Goal: Communication & Community: Answer question/provide support

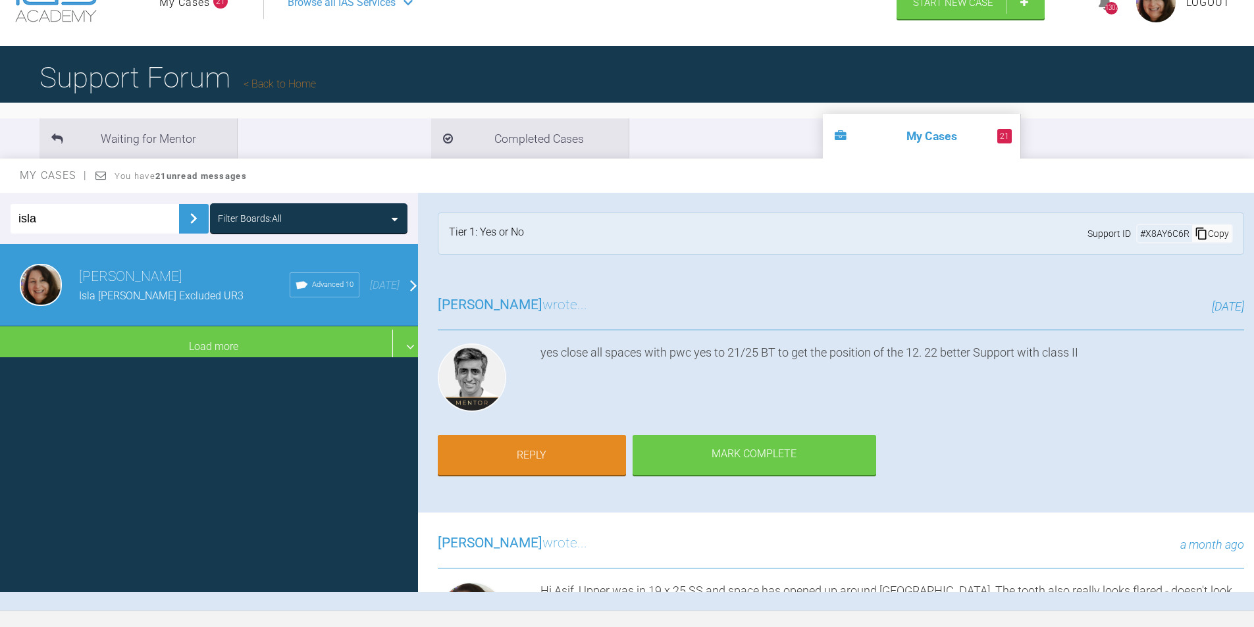
scroll to position [478, 0]
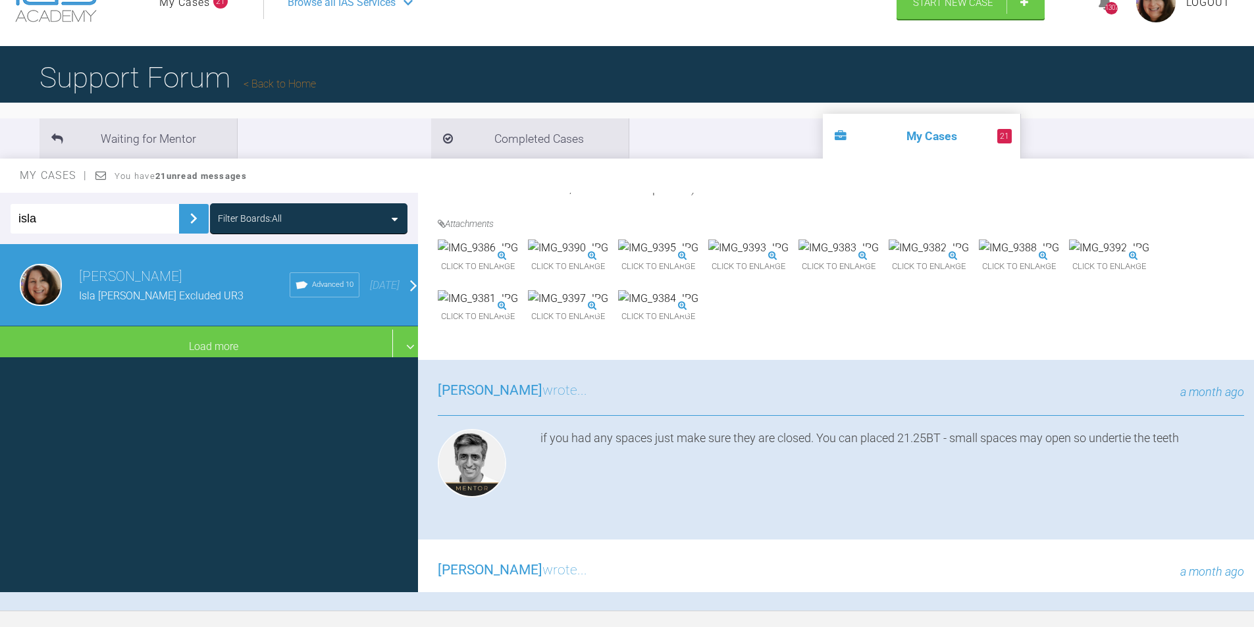
drag, startPoint x: 61, startPoint y: 213, endPoint x: 0, endPoint y: 208, distance: 60.8
click at [0, 208] on div "isla Filter Boards: All" at bounding box center [209, 218] width 418 height 51
type input "[PERSON_NAME]"
click at [183, 217] on img at bounding box center [193, 218] width 21 height 21
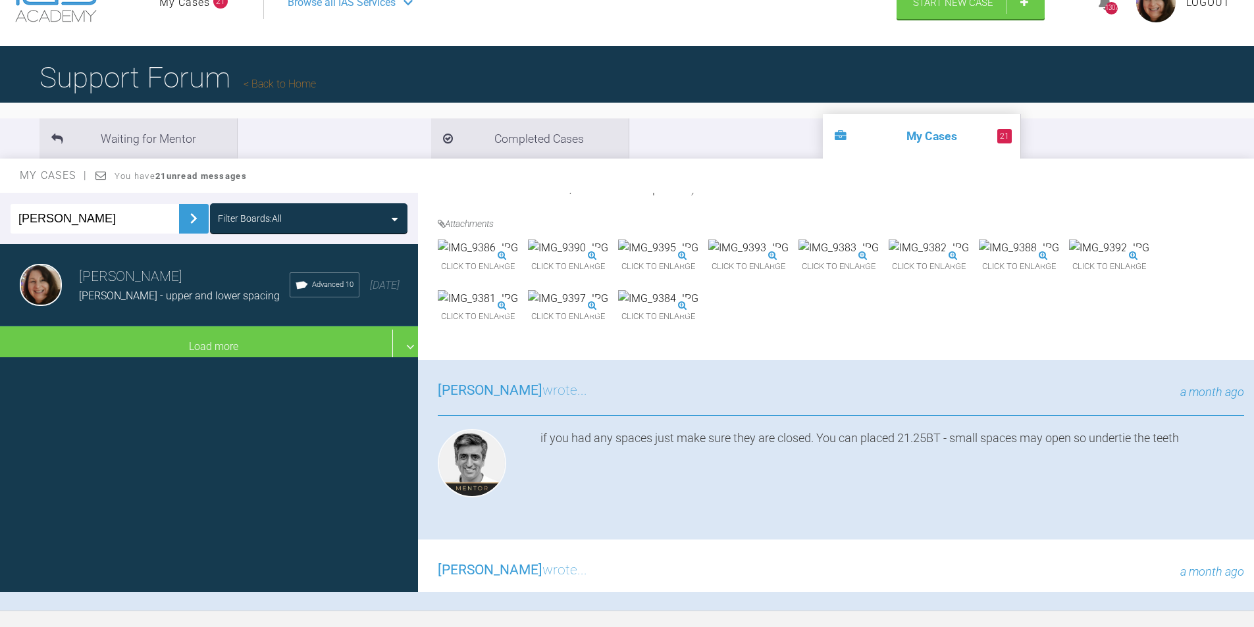
click at [158, 292] on span "[PERSON_NAME] - upper and lower spacing" at bounding box center [179, 296] width 201 height 13
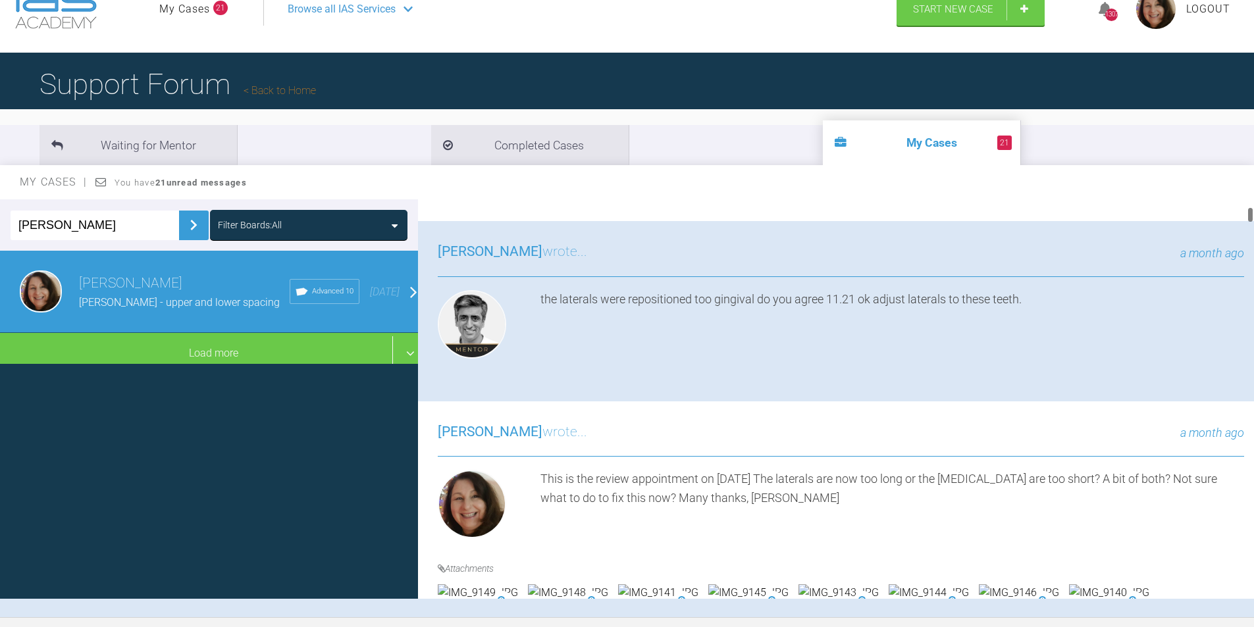
scroll to position [0, 0]
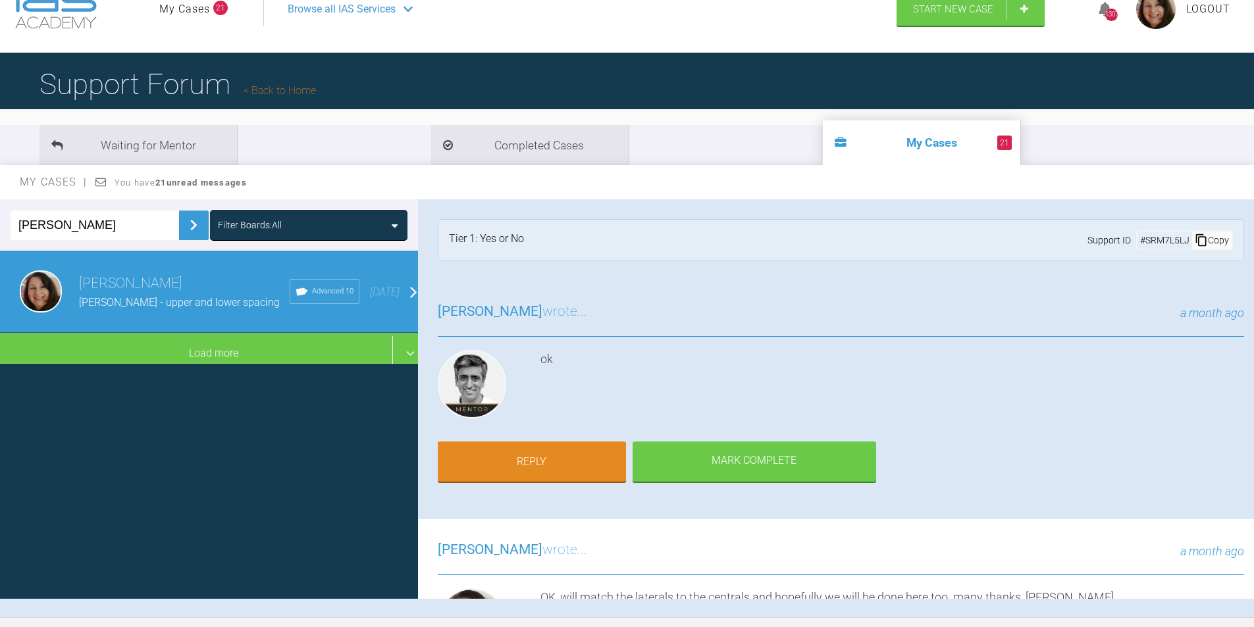
drag, startPoint x: 1249, startPoint y: 222, endPoint x: 1258, endPoint y: 170, distance: 52.8
click at [1253, 170] on html "My Cases 21 Logout Browse all IAS Services Start New Case 1307 Logout Support F…" at bounding box center [627, 348] width 1254 height 764
click at [533, 465] on link "Reply" at bounding box center [532, 463] width 188 height 41
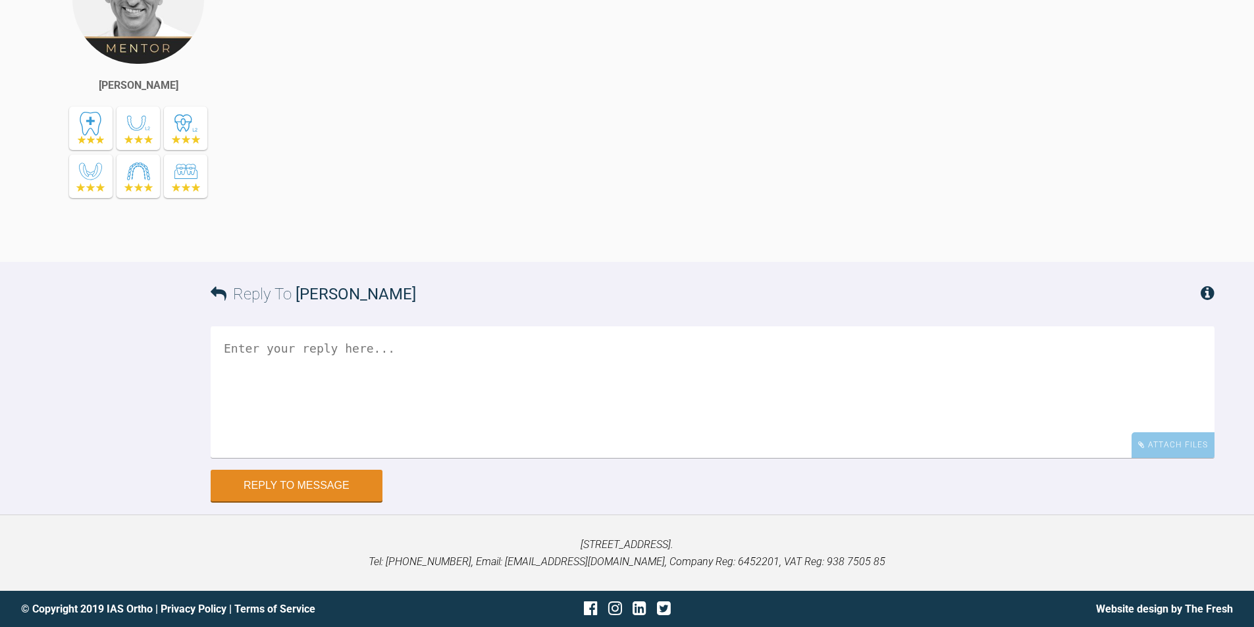
scroll to position [22429, 0]
click at [288, 356] on textarea at bounding box center [713, 392] width 1004 height 132
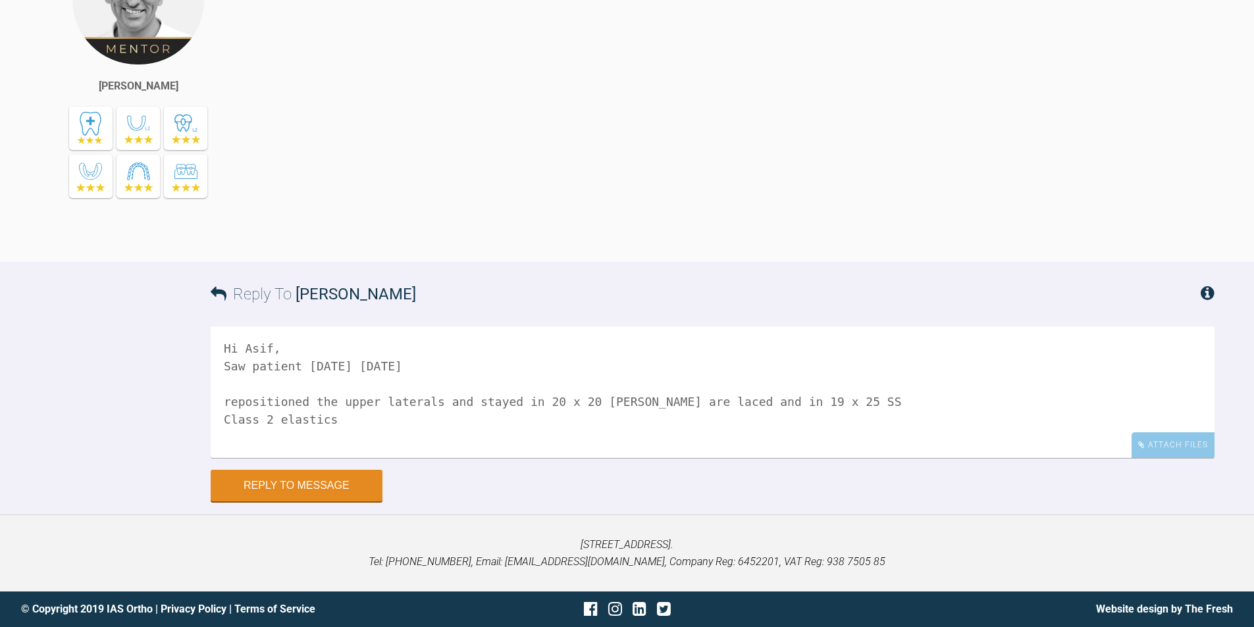
click at [263, 421] on textarea "Hi Asif, Saw patient [DATE] [DATE] repositioned the upper laterals and stayed i…" at bounding box center [713, 392] width 1004 height 132
click at [363, 440] on textarea "Hi Asif, Saw patient [DATE] [DATE] repositioned the upper laterals and stayed i…" at bounding box center [713, 392] width 1004 height 132
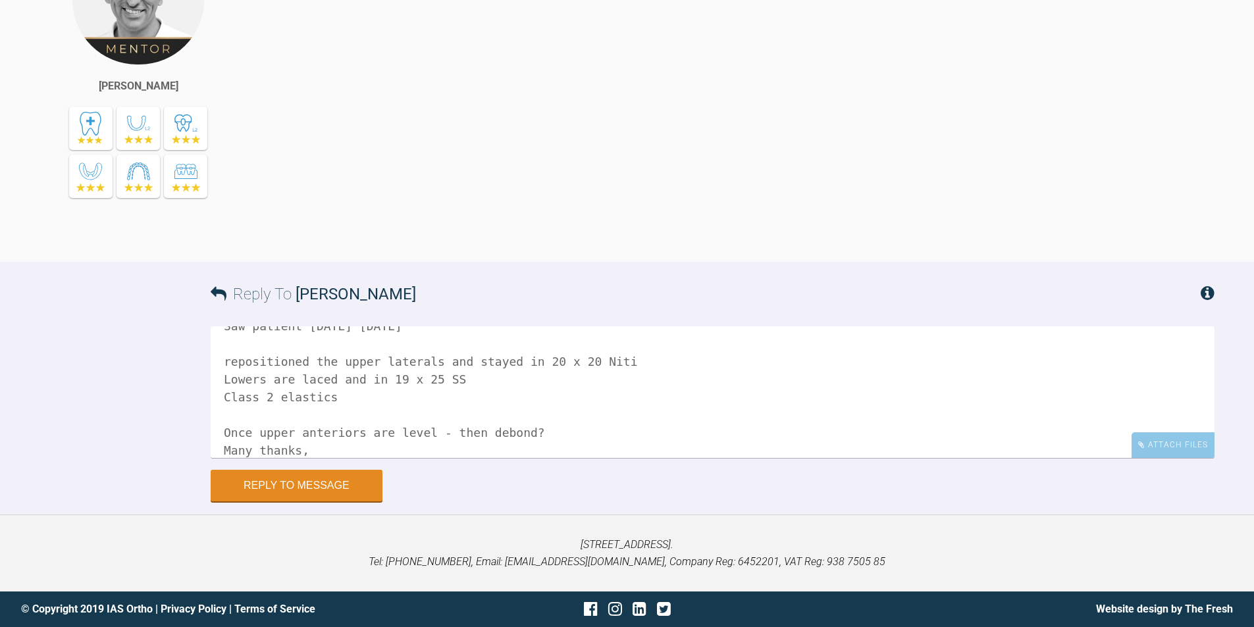
scroll to position [58, 0]
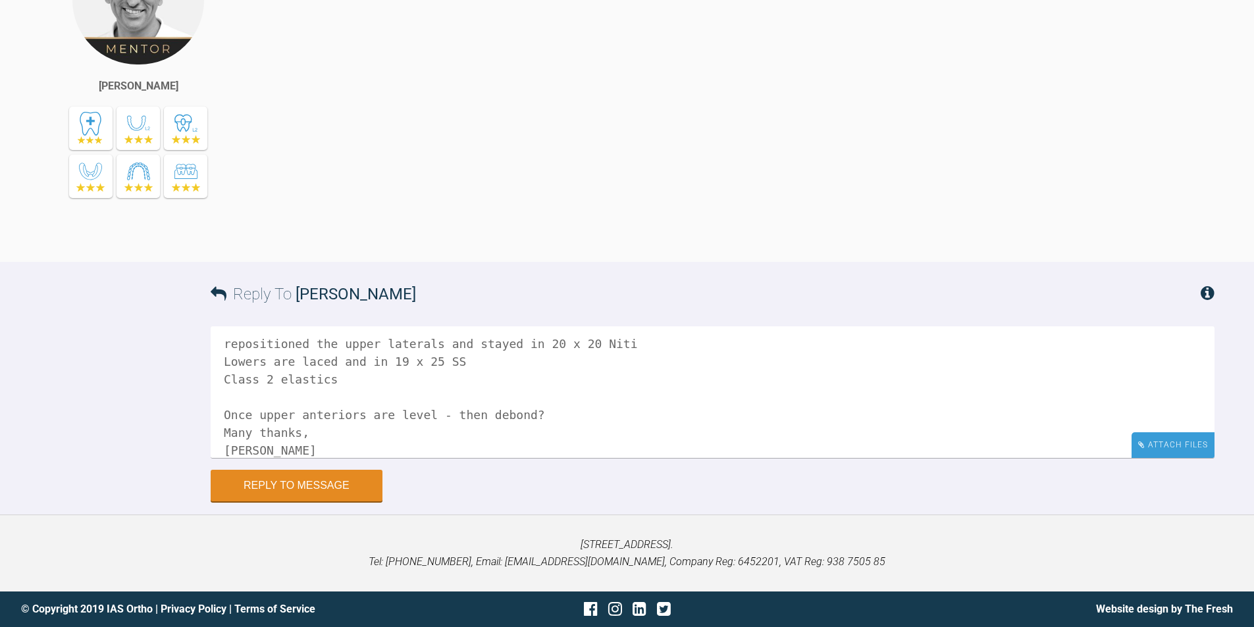
type textarea "Hi Asif, Saw patient [DATE] [DATE] repositioned the upper laterals and stayed i…"
click at [1158, 442] on div "Attach Files" at bounding box center [1172, 445] width 83 height 26
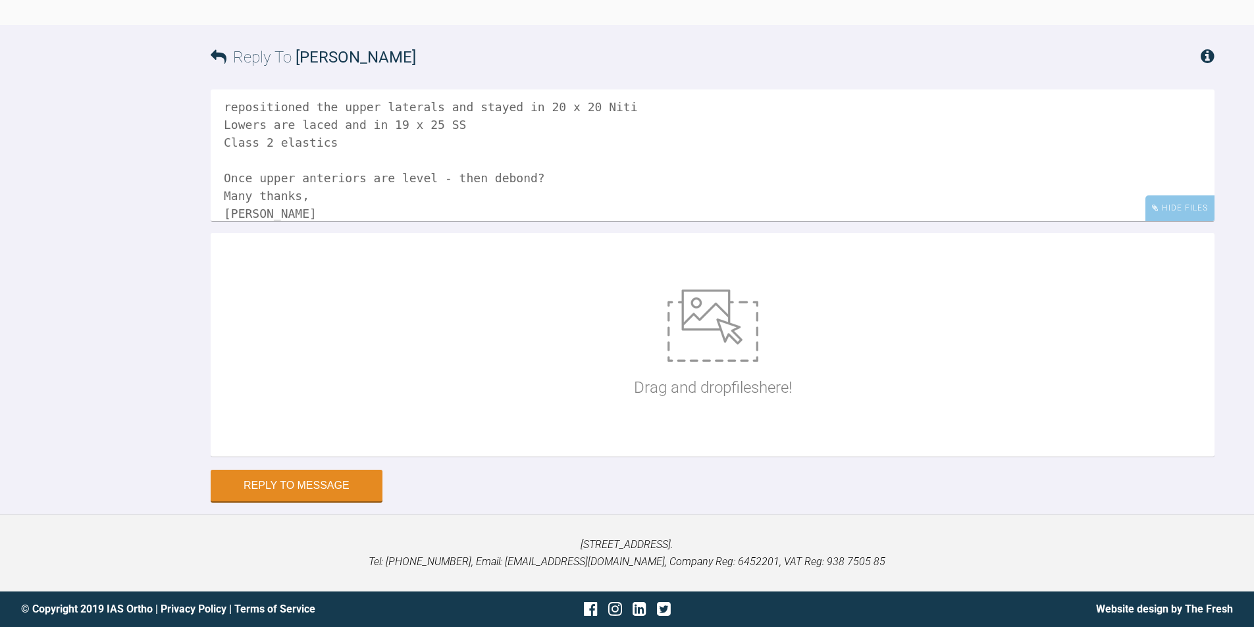
click at [723, 362] on img at bounding box center [712, 326] width 91 height 72
type input "C:\fakepath\IMG_9985.JPG"
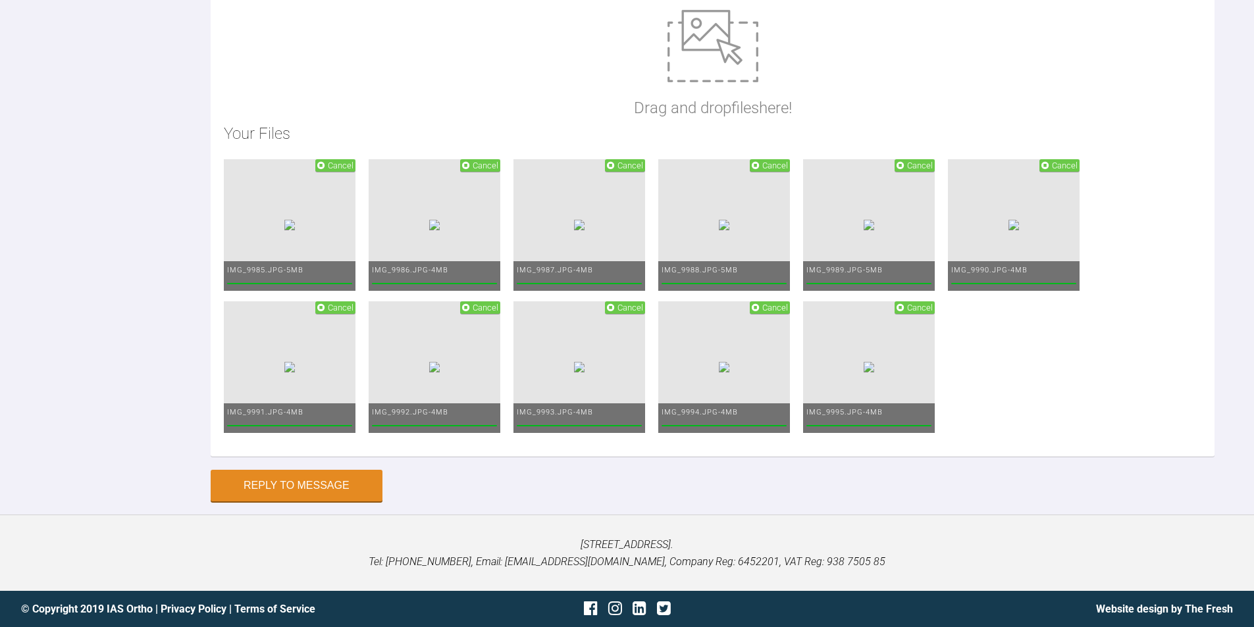
scroll to position [23044, 0]
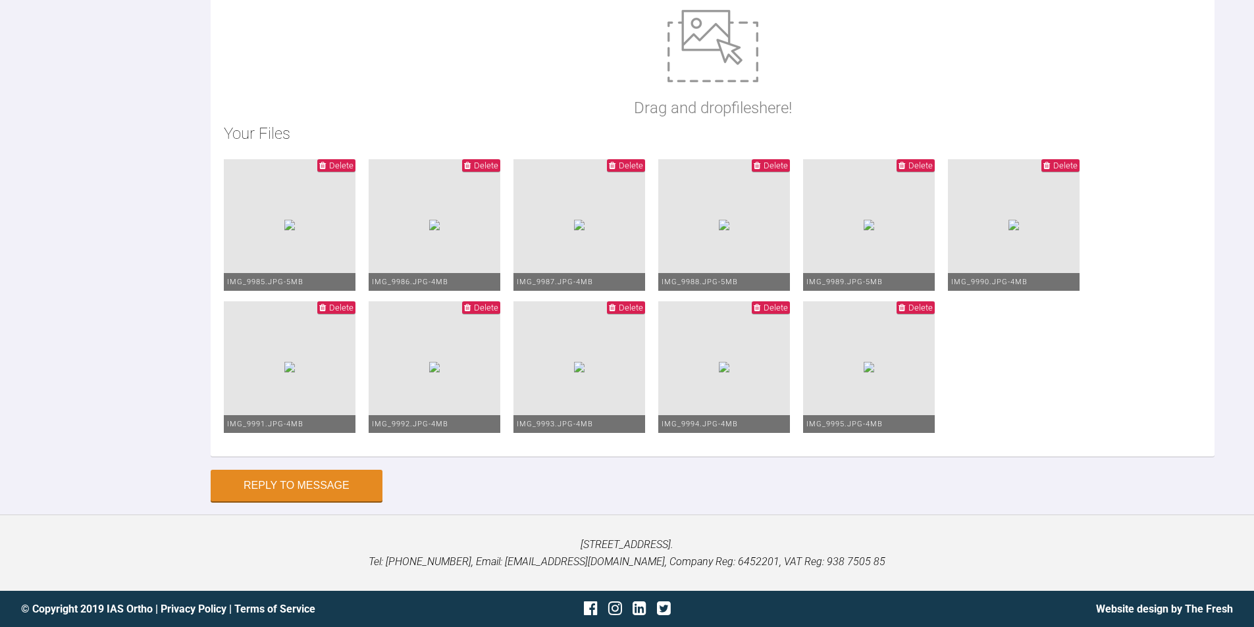
click at [498, 161] on span "Delete" at bounding box center [486, 166] width 24 height 10
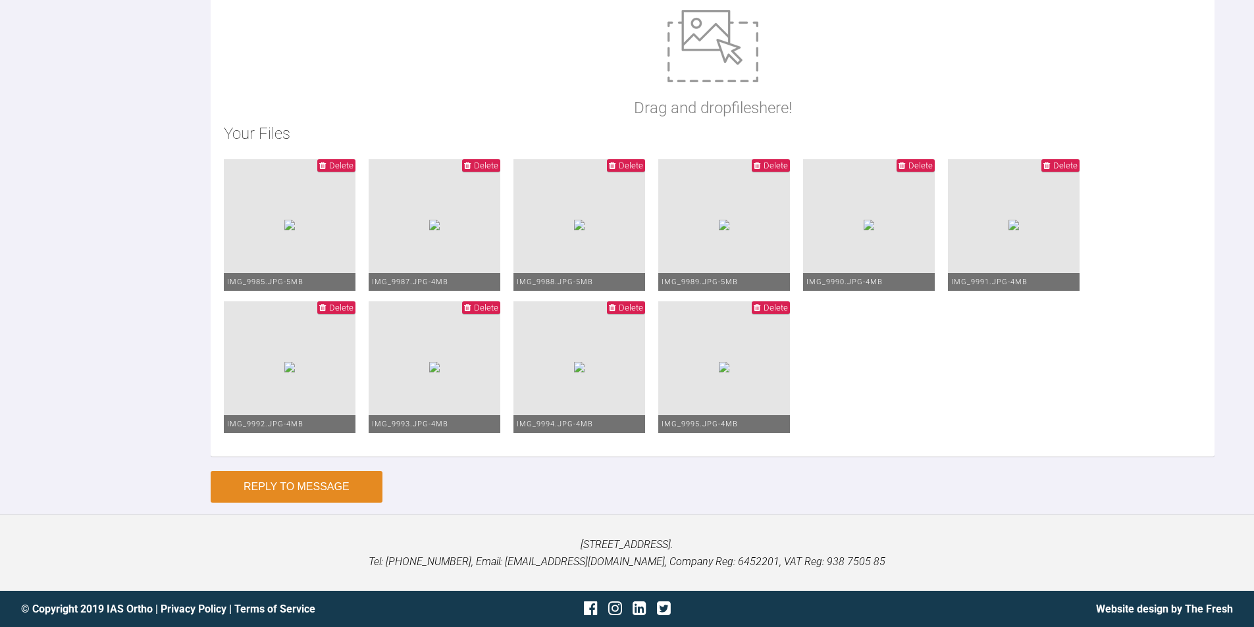
click at [309, 488] on button "Reply to Message" at bounding box center [297, 487] width 172 height 32
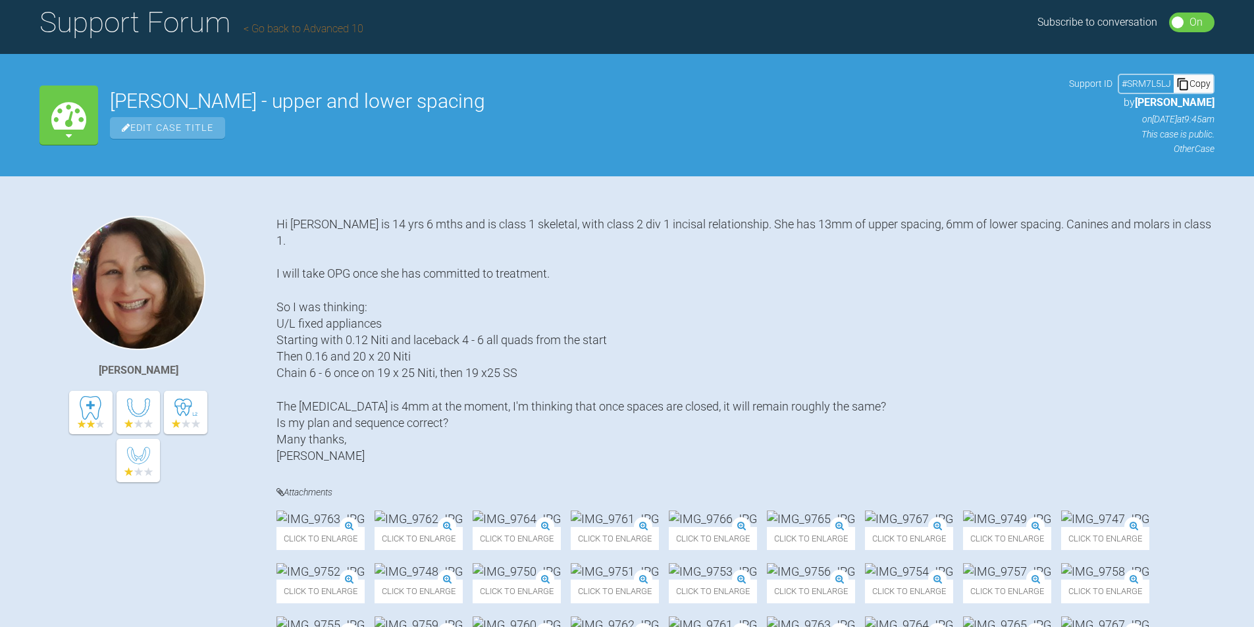
scroll to position [0, 0]
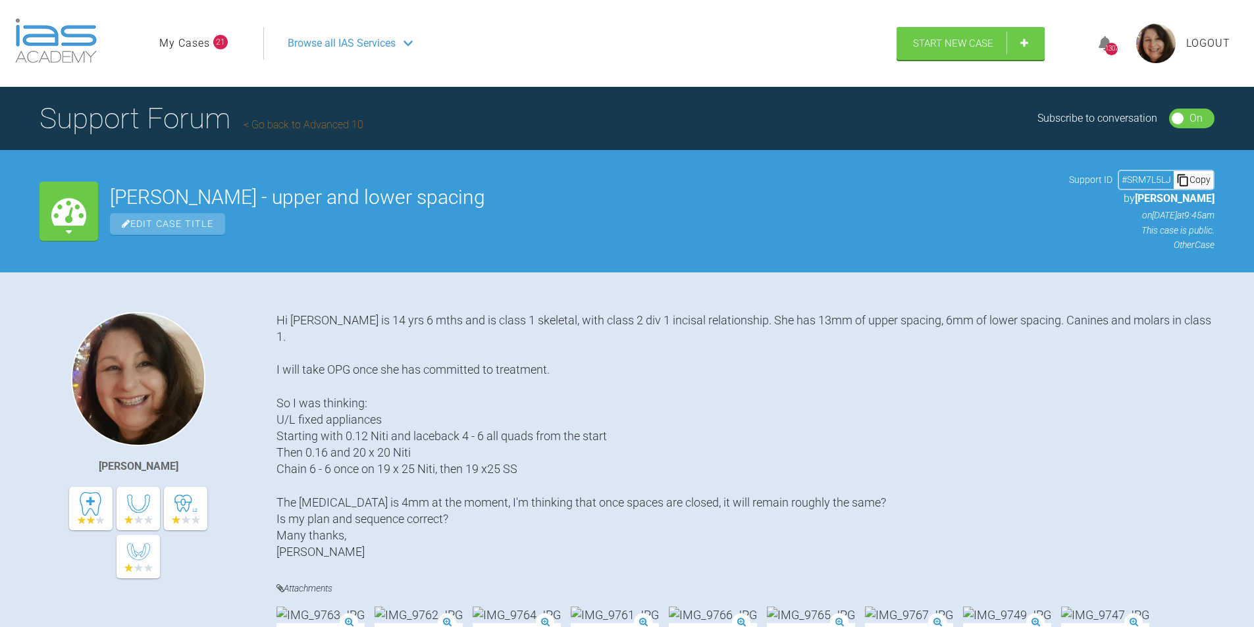
click at [194, 38] on link "My Cases" at bounding box center [184, 43] width 51 height 17
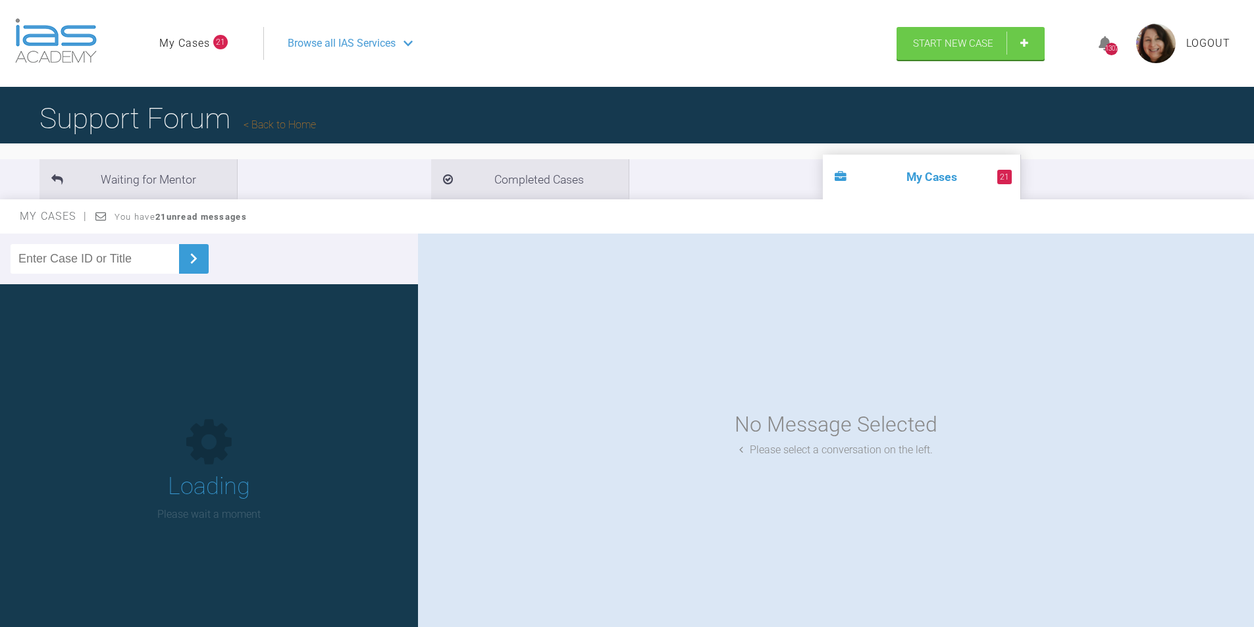
click at [70, 257] on input "text" at bounding box center [95, 259] width 169 height 30
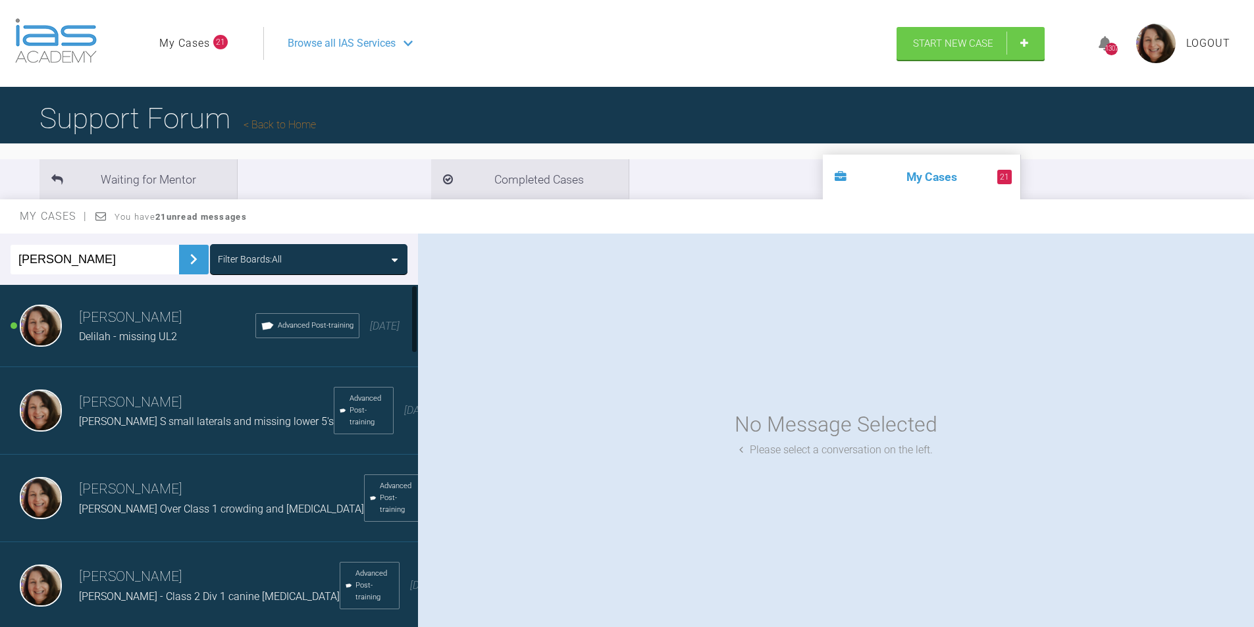
click at [183, 256] on img at bounding box center [193, 259] width 21 height 21
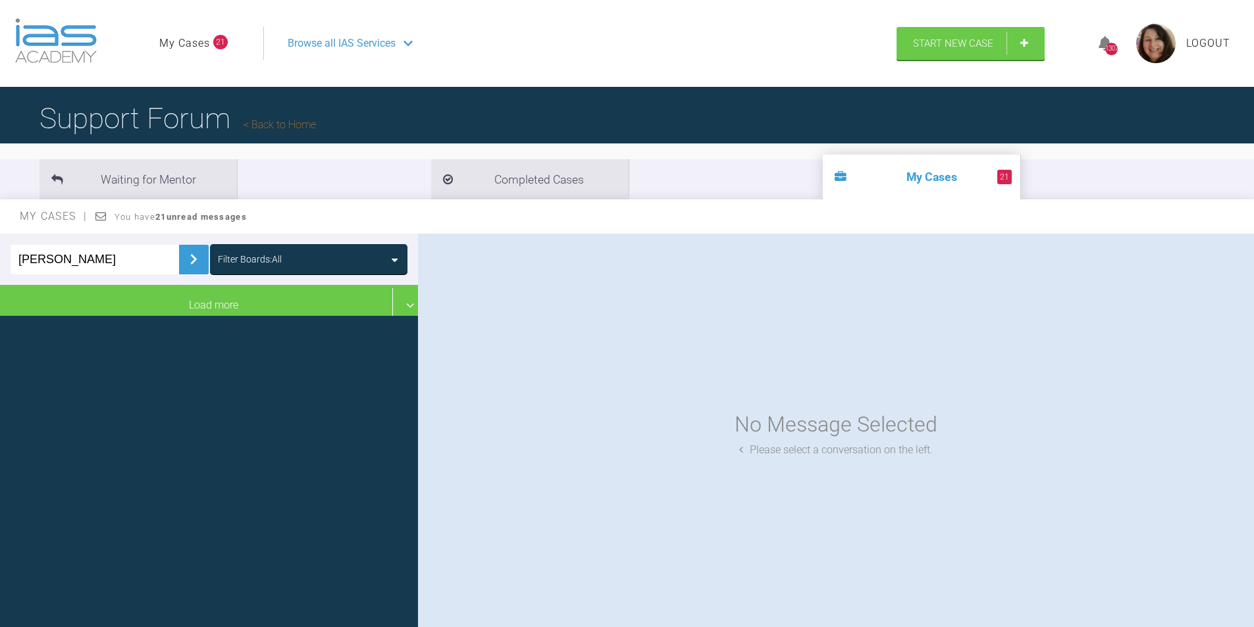
click at [183, 256] on img at bounding box center [193, 259] width 21 height 21
drag, startPoint x: 54, startPoint y: 261, endPoint x: 18, endPoint y: 261, distance: 36.2
click at [18, 261] on input "[PERSON_NAME]" at bounding box center [95, 260] width 169 height 30
click at [188, 257] on img at bounding box center [193, 259] width 21 height 21
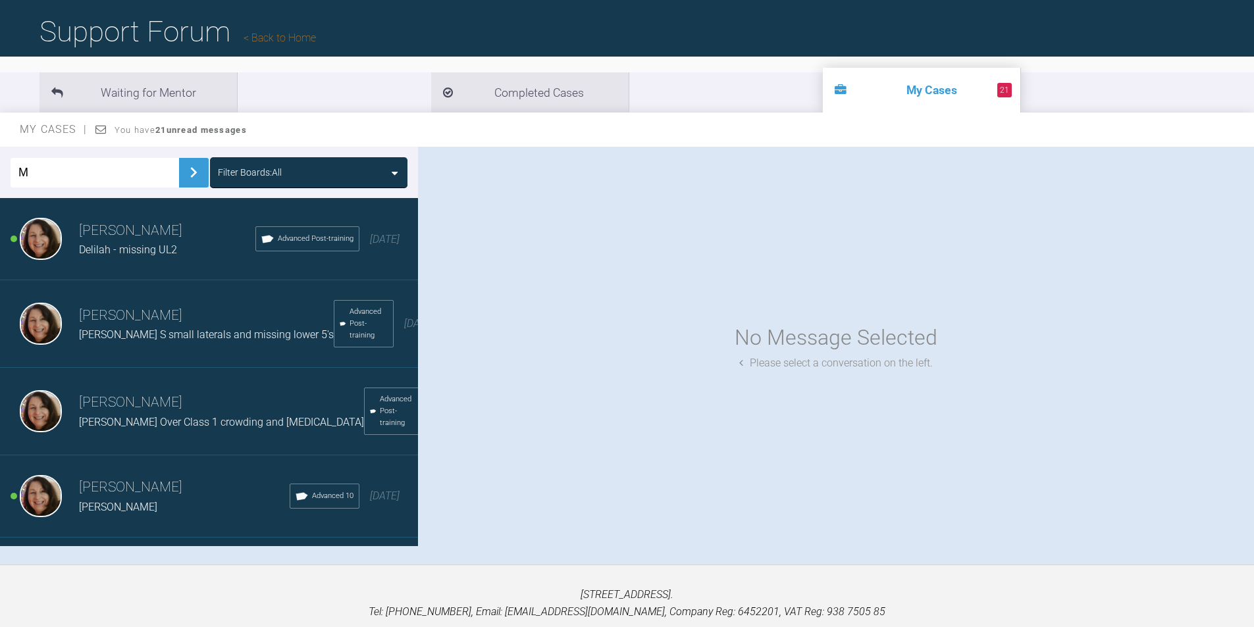
scroll to position [90, 0]
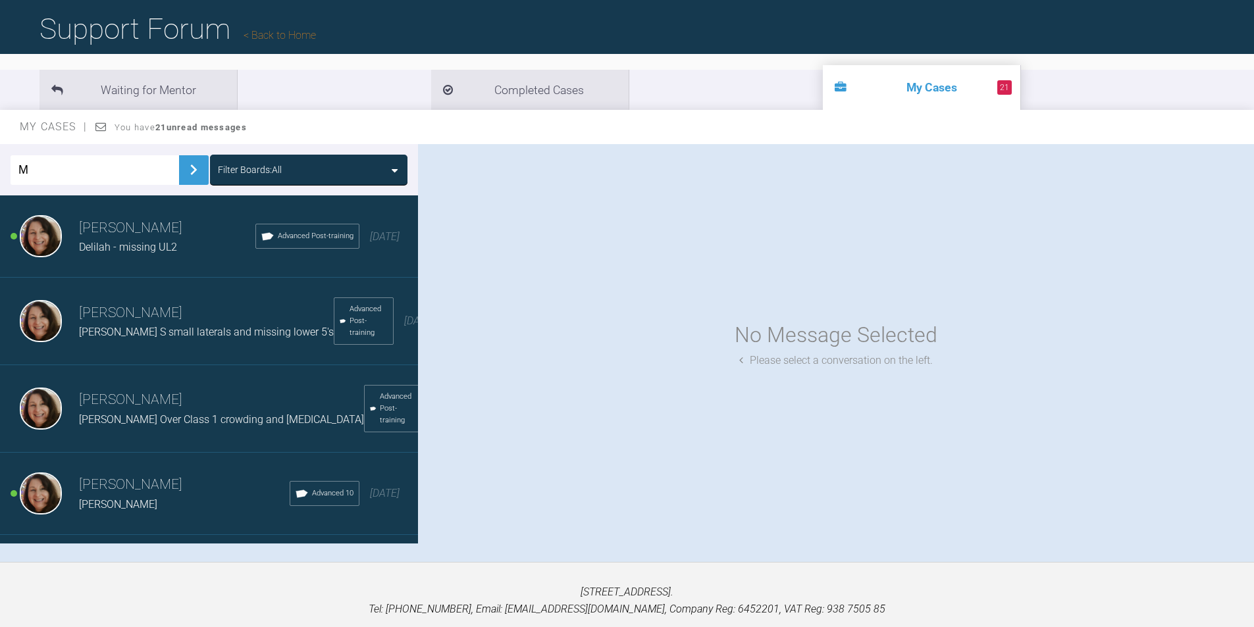
click at [32, 172] on input "M" at bounding box center [95, 170] width 169 height 30
type input "Mil"
click at [183, 165] on img at bounding box center [193, 169] width 21 height 21
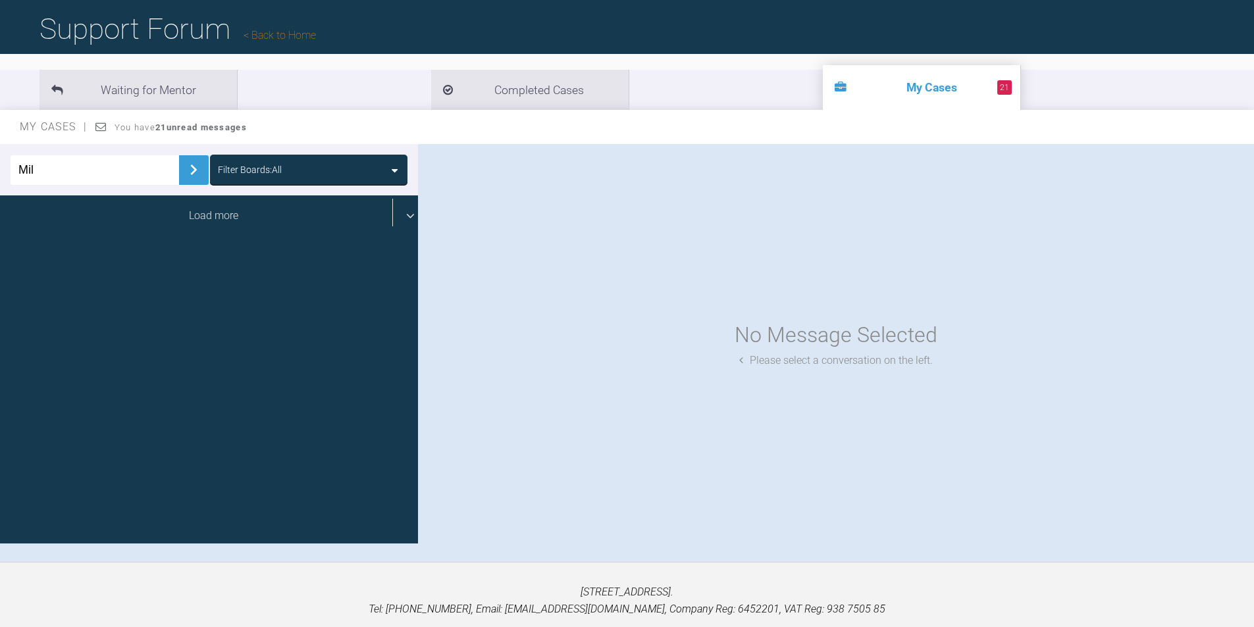
drag, startPoint x: 174, startPoint y: 210, endPoint x: 205, endPoint y: 222, distance: 33.1
click at [174, 211] on div "Load more" at bounding box center [214, 215] width 428 height 41
click at [205, 211] on div "Load more" at bounding box center [214, 215] width 428 height 41
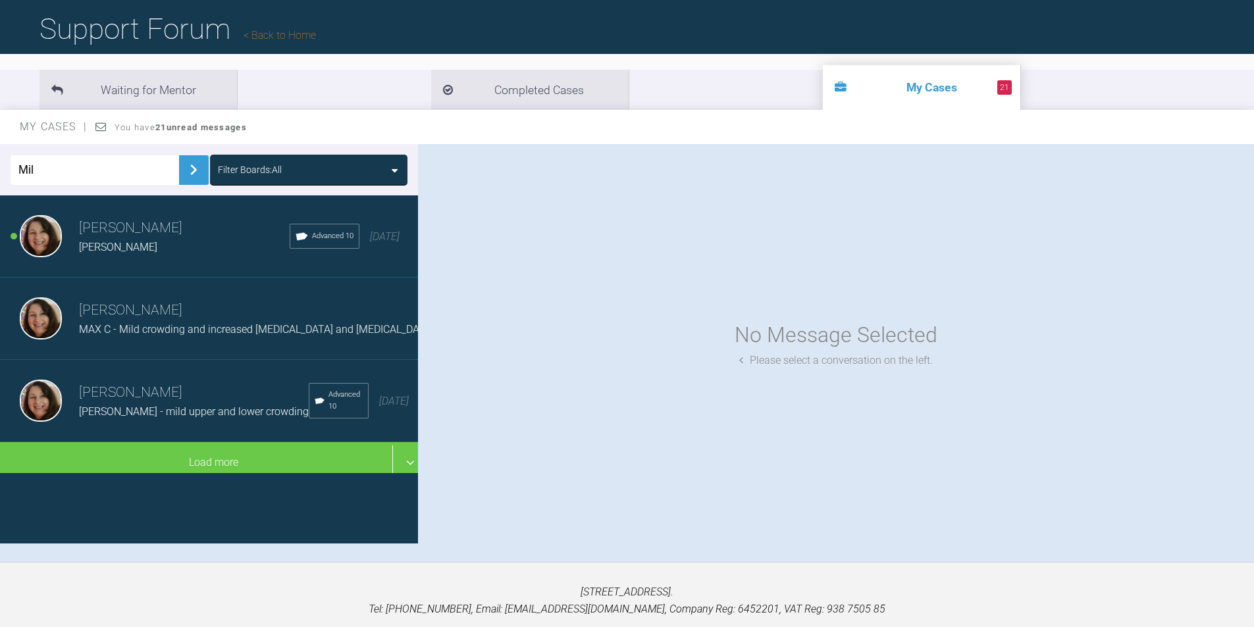
click at [55, 170] on input "Mil" at bounding box center [95, 170] width 169 height 30
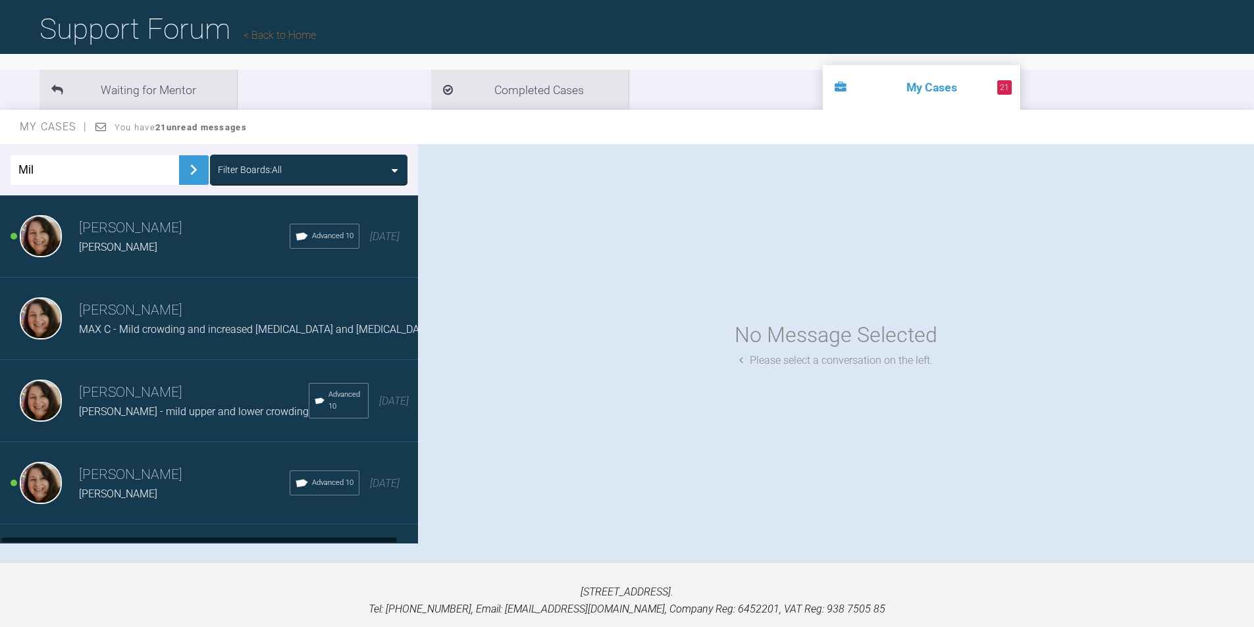
click at [145, 239] on div "[PERSON_NAME]" at bounding box center [184, 247] width 211 height 17
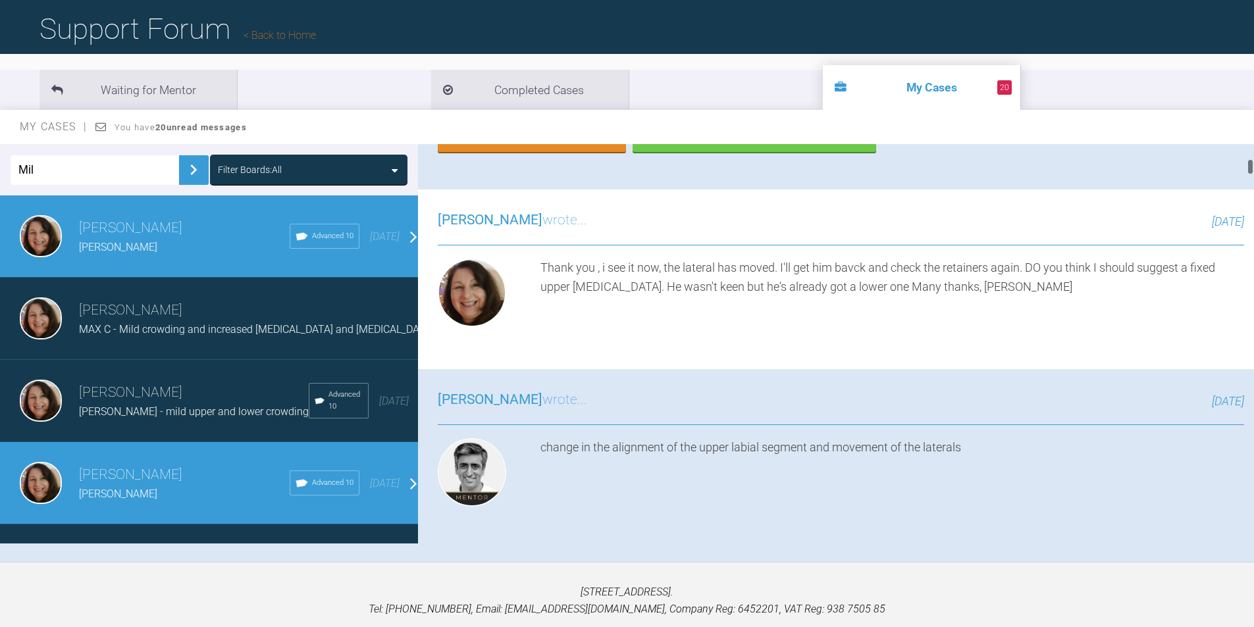
scroll to position [0, 0]
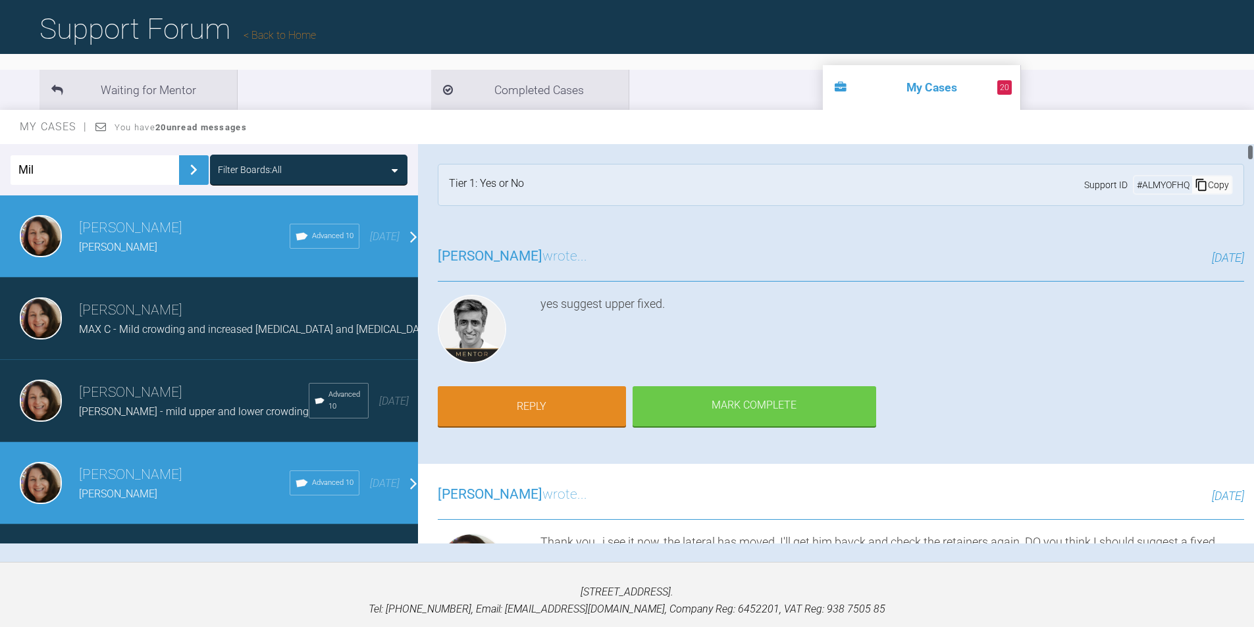
drag, startPoint x: 1250, startPoint y: 154, endPoint x: 1258, endPoint y: 149, distance: 9.5
click at [1253, 149] on html "My Cases 20 Logout Browse all IAS Services Start New Case 1307 Logout Support F…" at bounding box center [627, 292] width 1254 height 764
click at [534, 404] on link "Reply" at bounding box center [532, 408] width 188 height 41
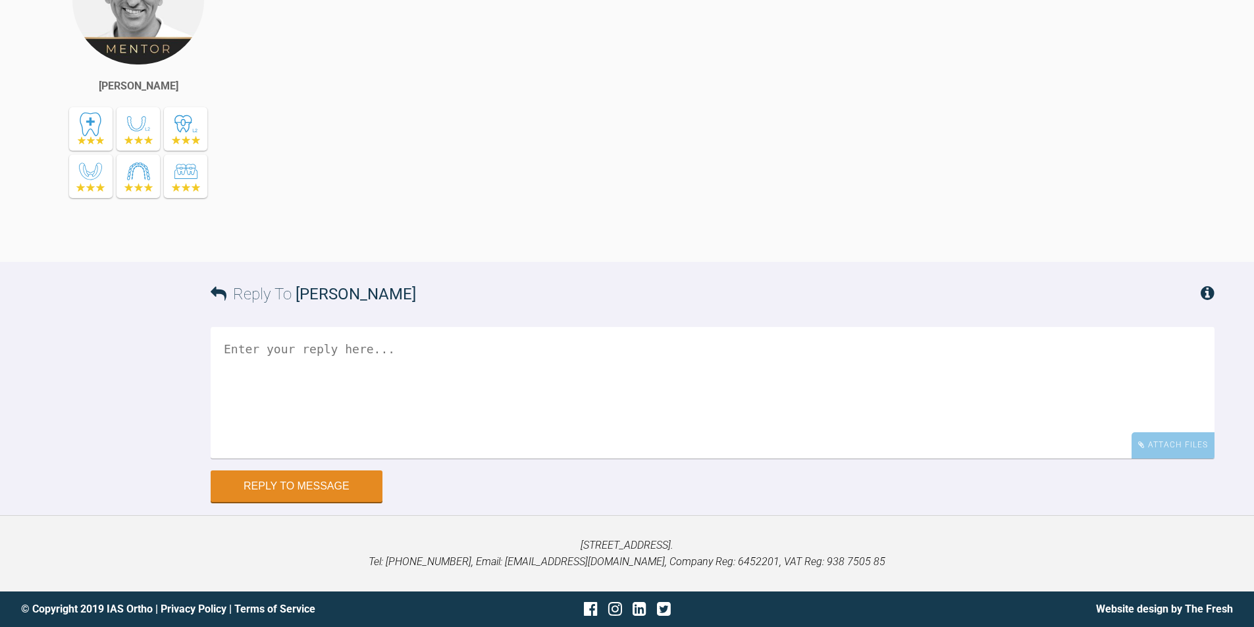
scroll to position [22793, 0]
click at [284, 353] on textarea at bounding box center [713, 392] width 1004 height 132
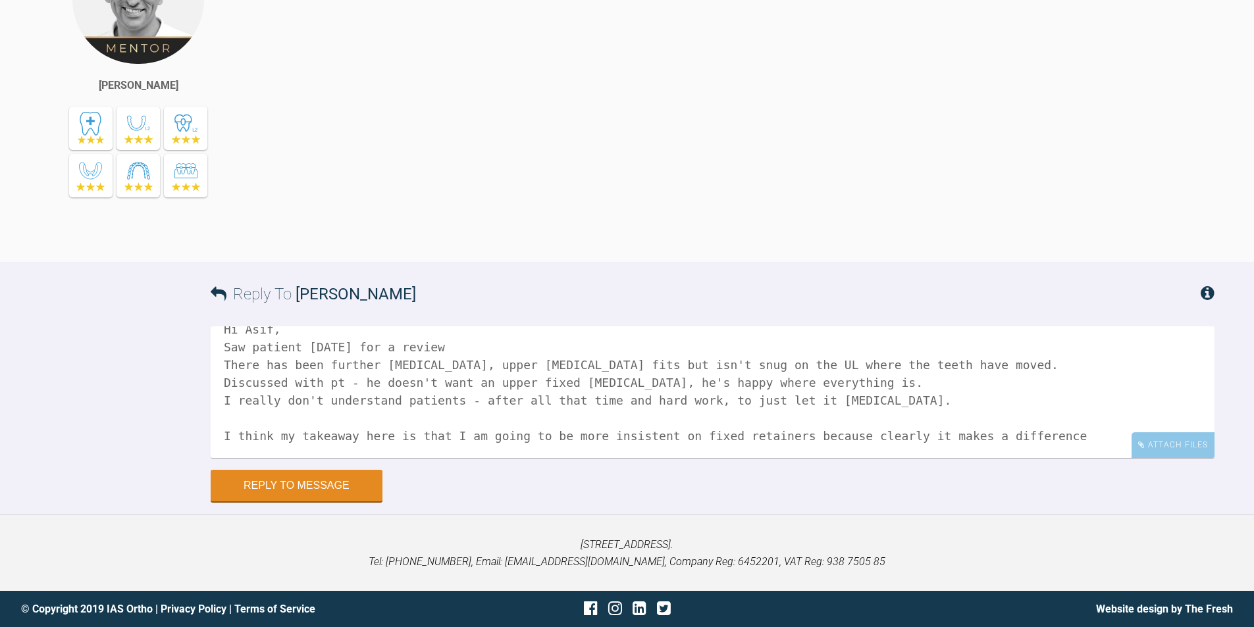
scroll to position [40, 0]
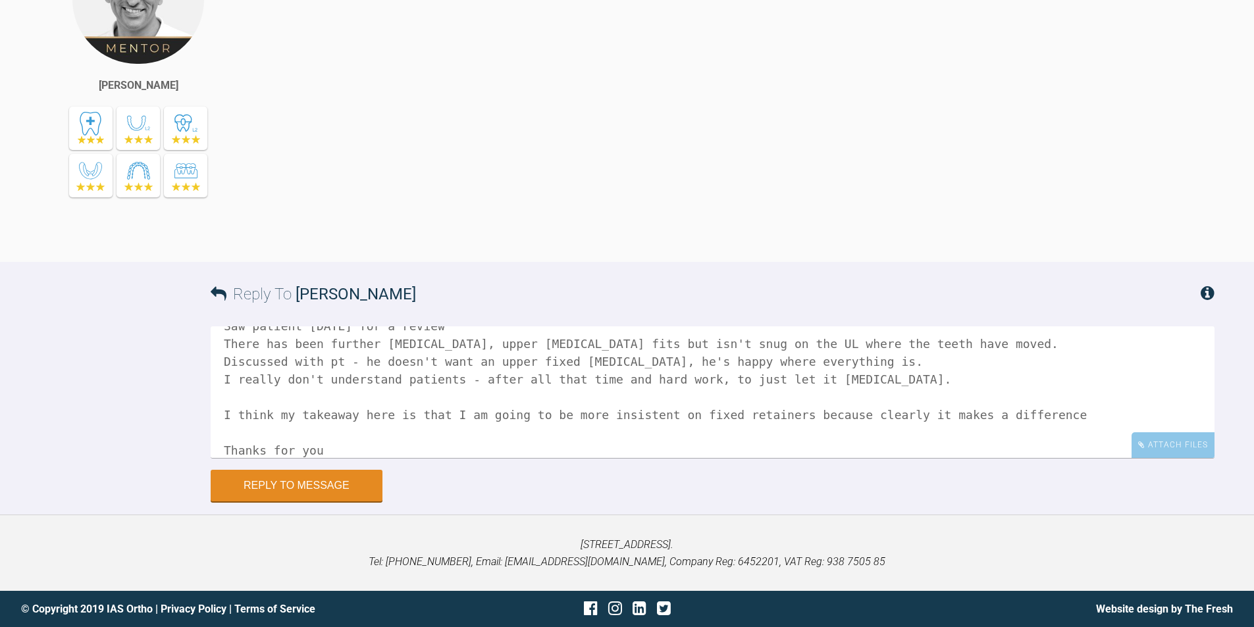
click at [886, 415] on textarea "Hi Asif, Saw patient [DATE] for a review There has been further [MEDICAL_DATA],…" at bounding box center [713, 392] width 1004 height 132
click at [1039, 413] on textarea "Hi Asif, Saw patient [DATE] for a review There has been further [MEDICAL_DATA],…" at bounding box center [713, 392] width 1004 height 132
click at [1184, 411] on textarea "Hi Asif, Saw patient [DATE] for a review There has been further [MEDICAL_DATA],…" at bounding box center [713, 392] width 1004 height 132
click at [321, 448] on textarea "Hi Asif, Saw patient [DATE] for a review There has been further [MEDICAL_DATA],…" at bounding box center [713, 392] width 1004 height 132
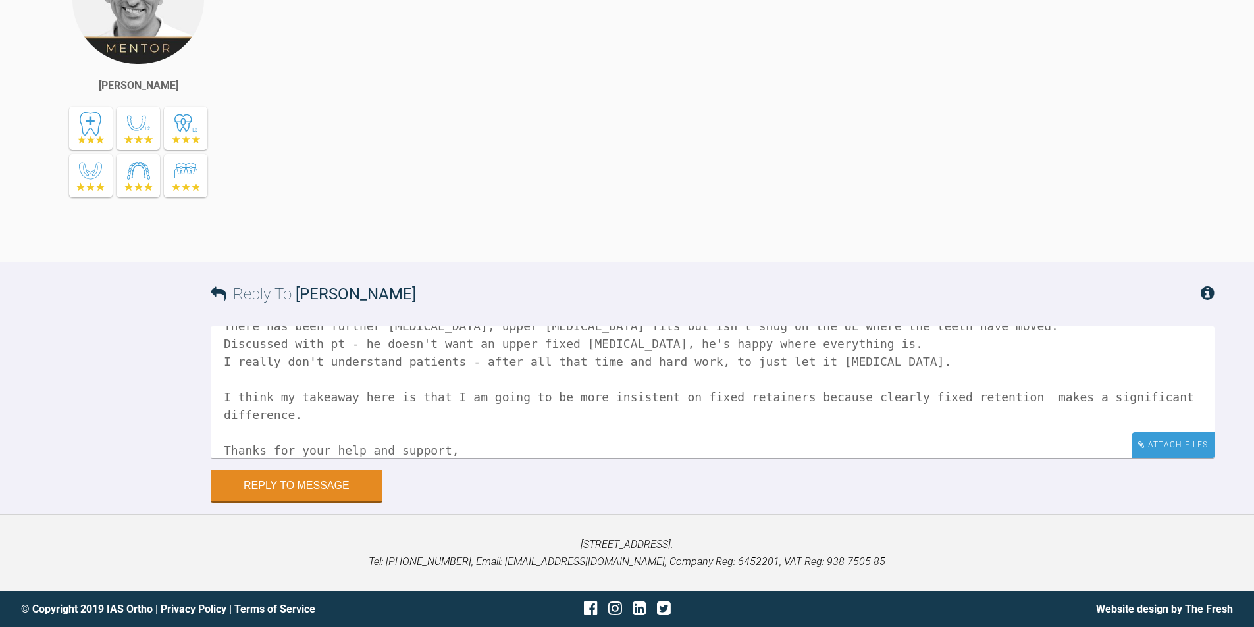
type textarea "Hi Asif, Saw patient [DATE] for a review There has been further [MEDICAL_DATA],…"
click at [1179, 445] on div "Attach Files" at bounding box center [1172, 445] width 83 height 26
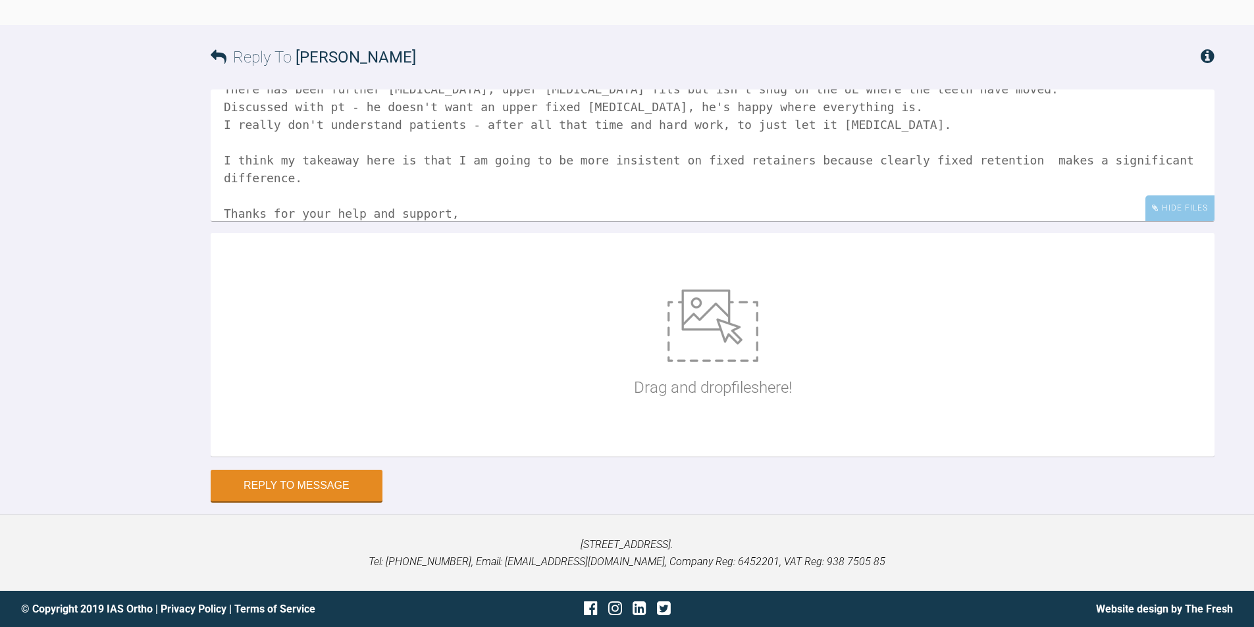
click at [709, 444] on div "Drag and drop files here!" at bounding box center [713, 344] width 158 height 197
type input "C:\fakepath\IMG_9976.JPG"
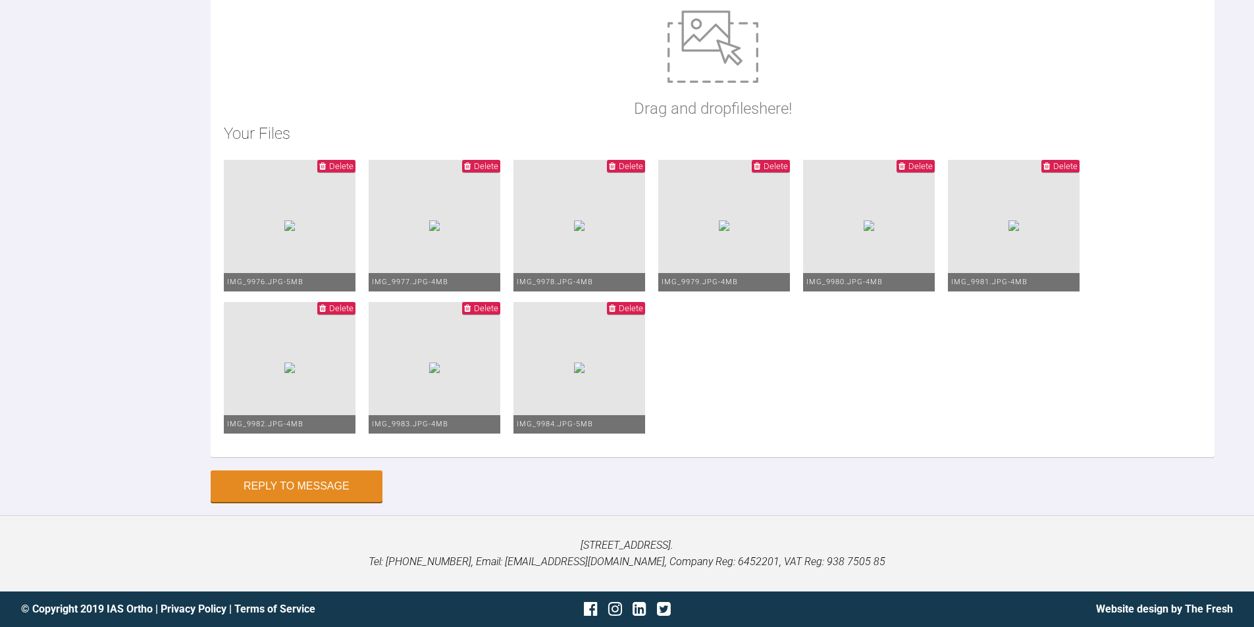
scroll to position [23409, 0]
click at [326, 481] on button "Reply to Message" at bounding box center [297, 488] width 172 height 32
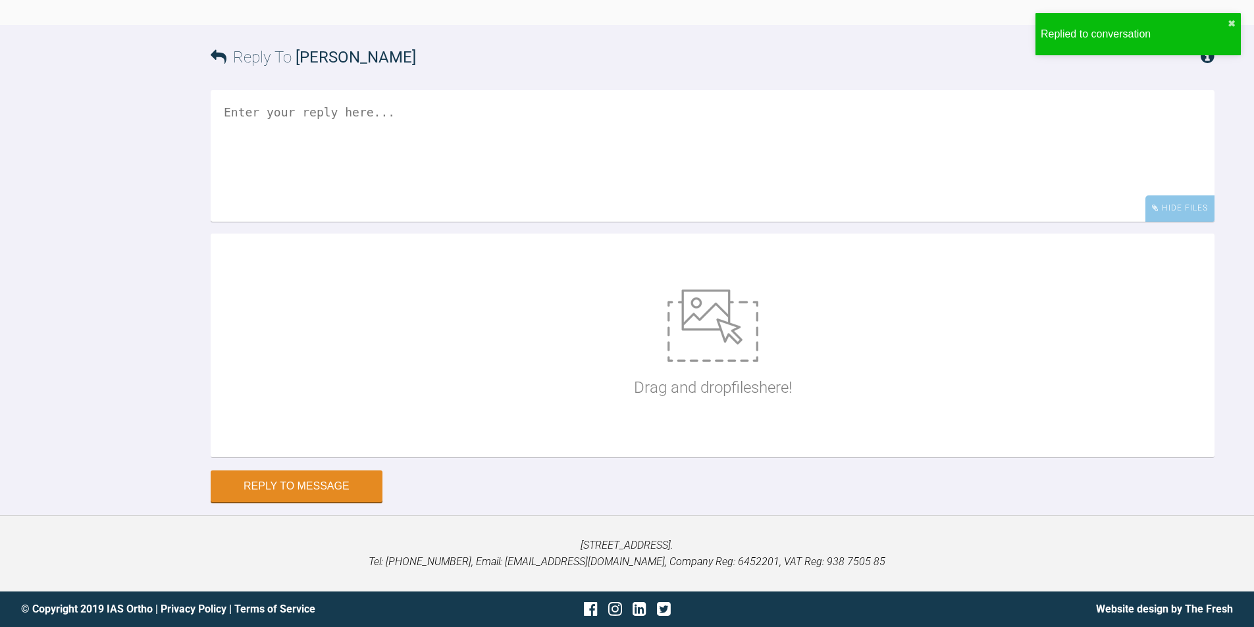
scroll to position [23260, 0]
